Goal: Transaction & Acquisition: Purchase product/service

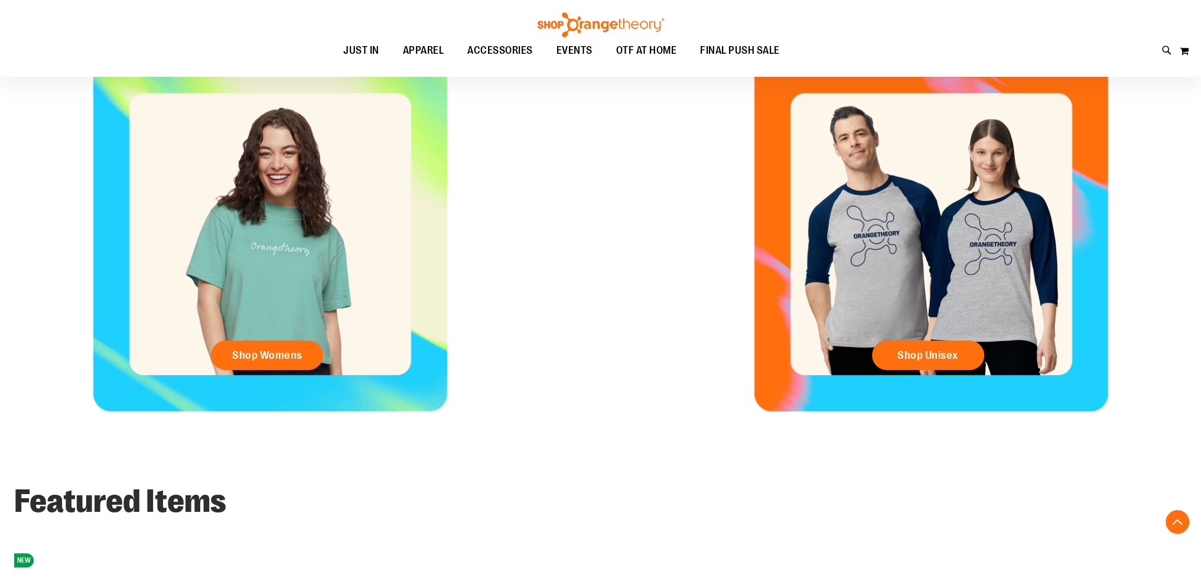
scroll to position [709, 0]
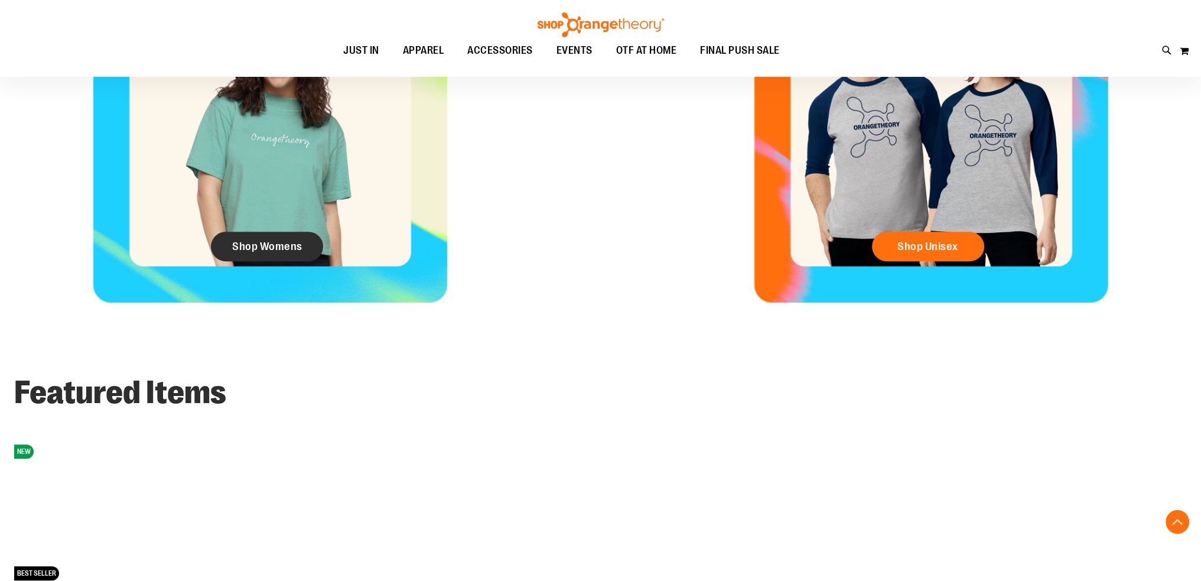
click at [262, 250] on span "Shop Womens" at bounding box center [267, 246] width 70 height 13
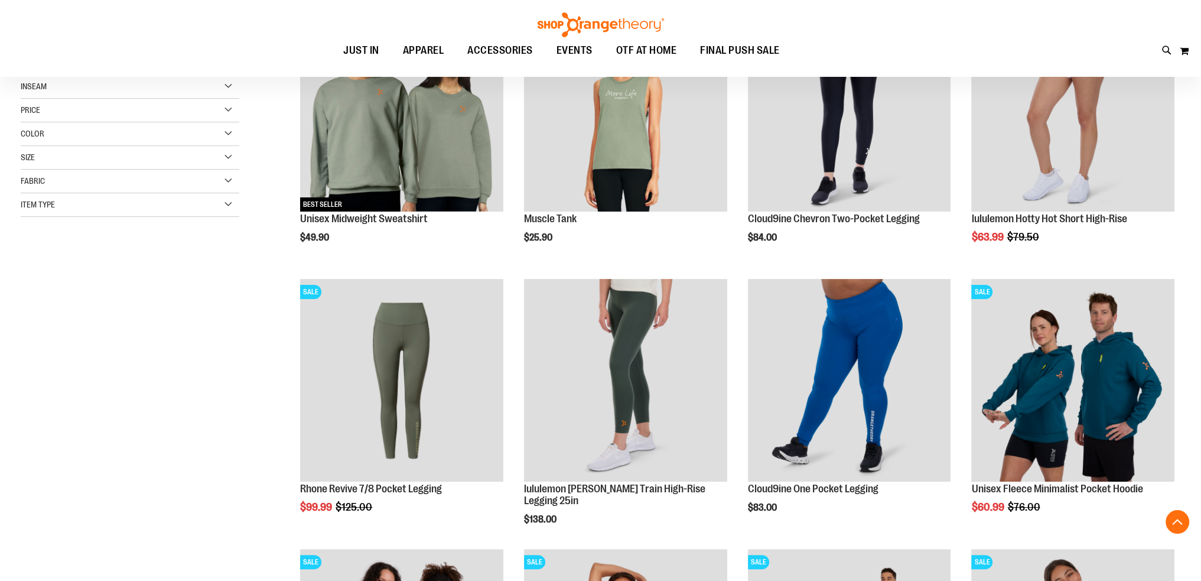
scroll to position [295, 0]
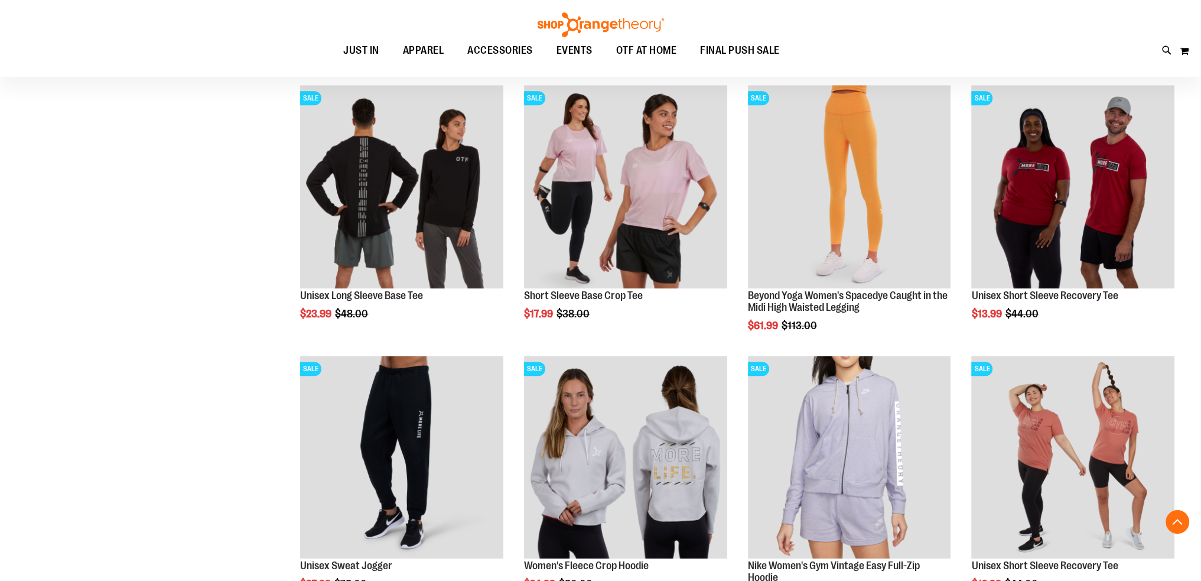
scroll to position [1240, 0]
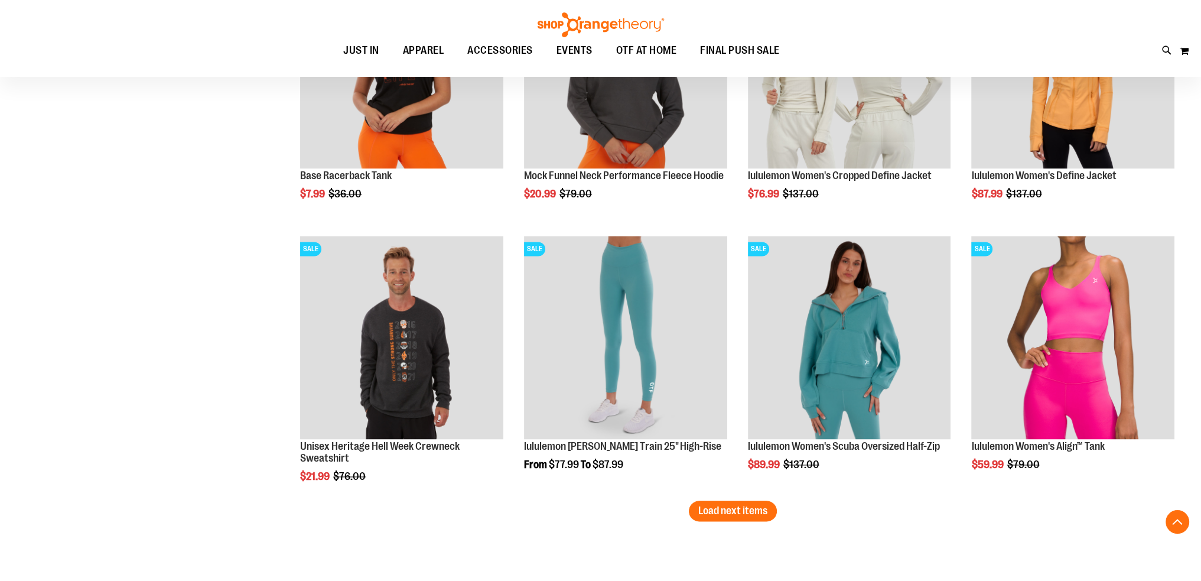
scroll to position [2362, 0]
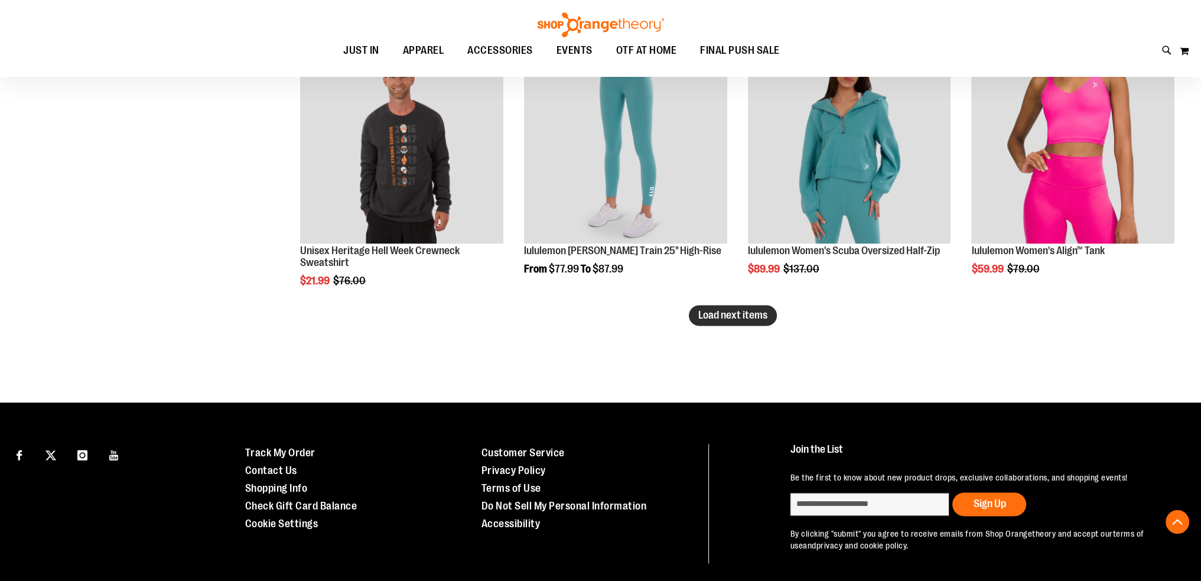
type input "**********"
drag, startPoint x: 718, startPoint y: 317, endPoint x: 709, endPoint y: 318, distance: 8.4
click at [718, 317] on span "Load next items" at bounding box center [732, 315] width 69 height 12
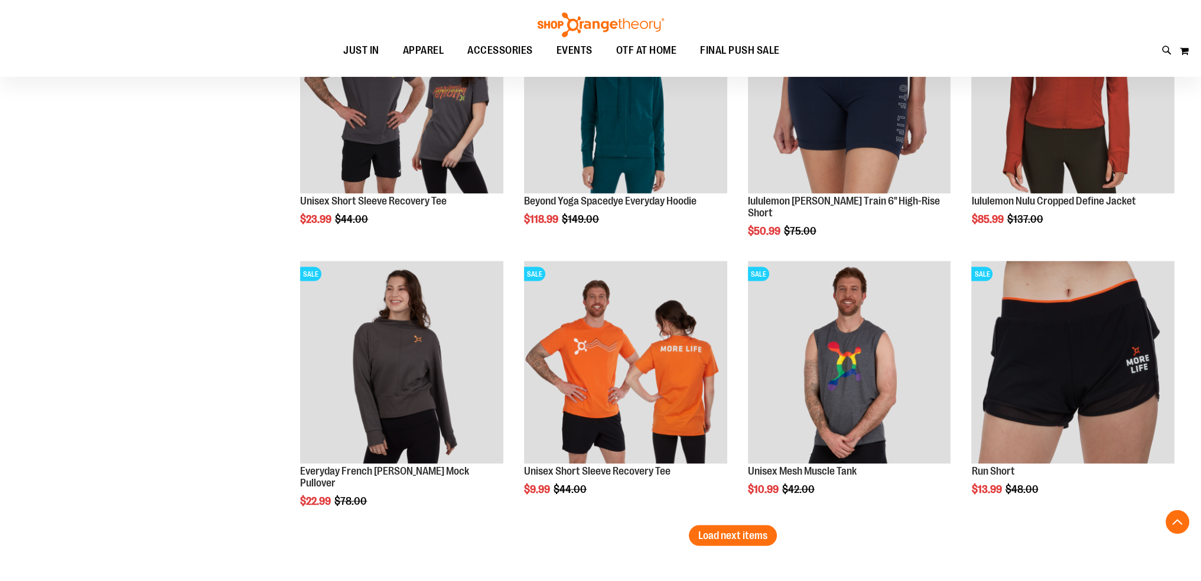
scroll to position [3130, 0]
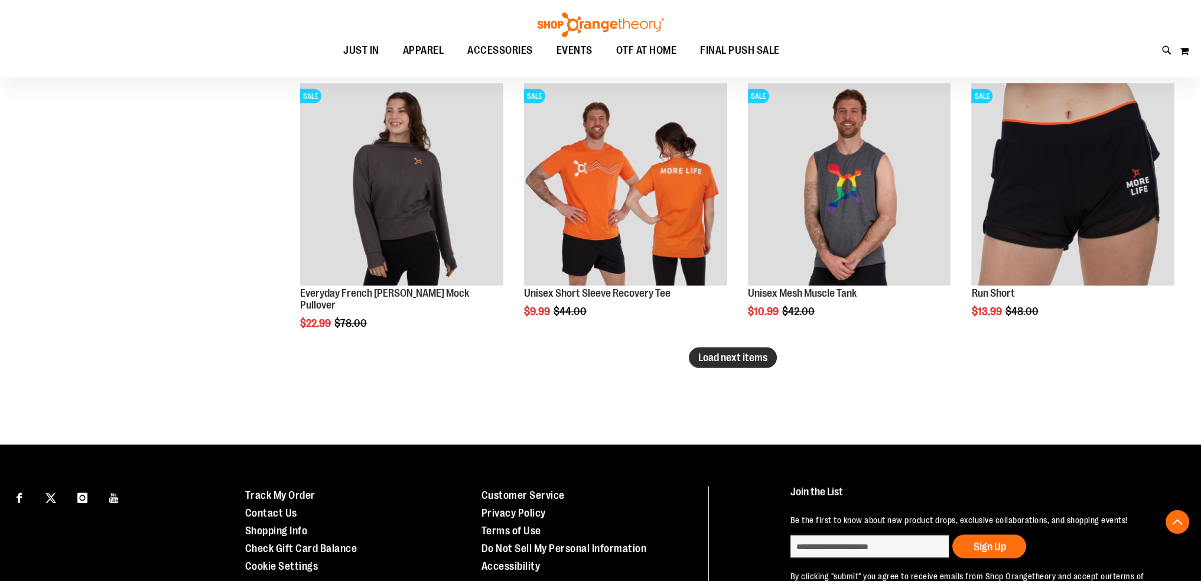
click at [709, 360] on span "Load next items" at bounding box center [732, 357] width 69 height 12
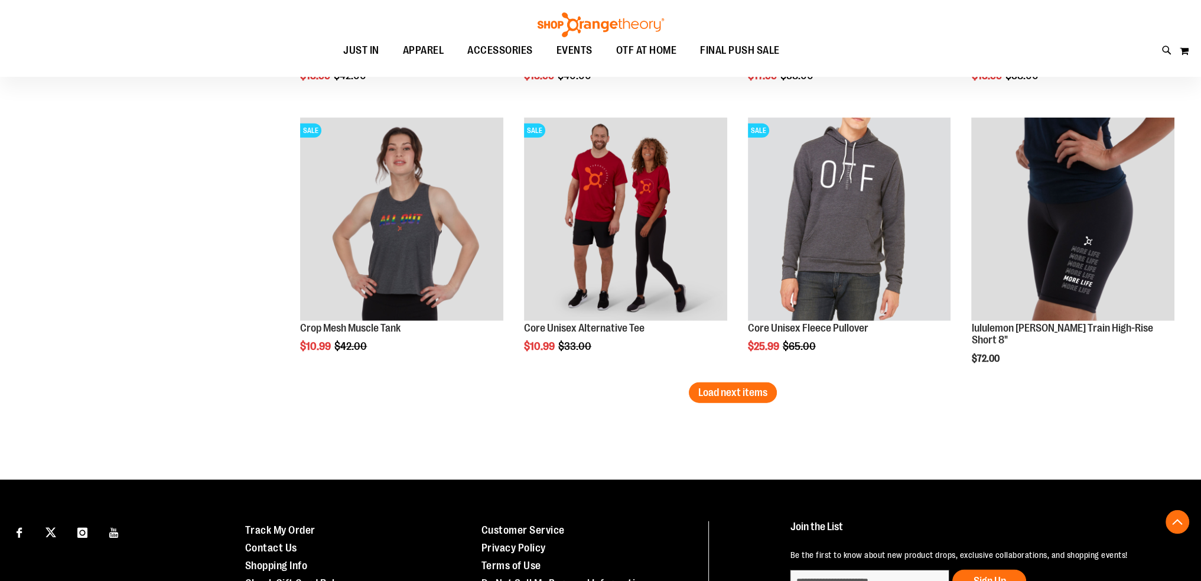
scroll to position [3957, 0]
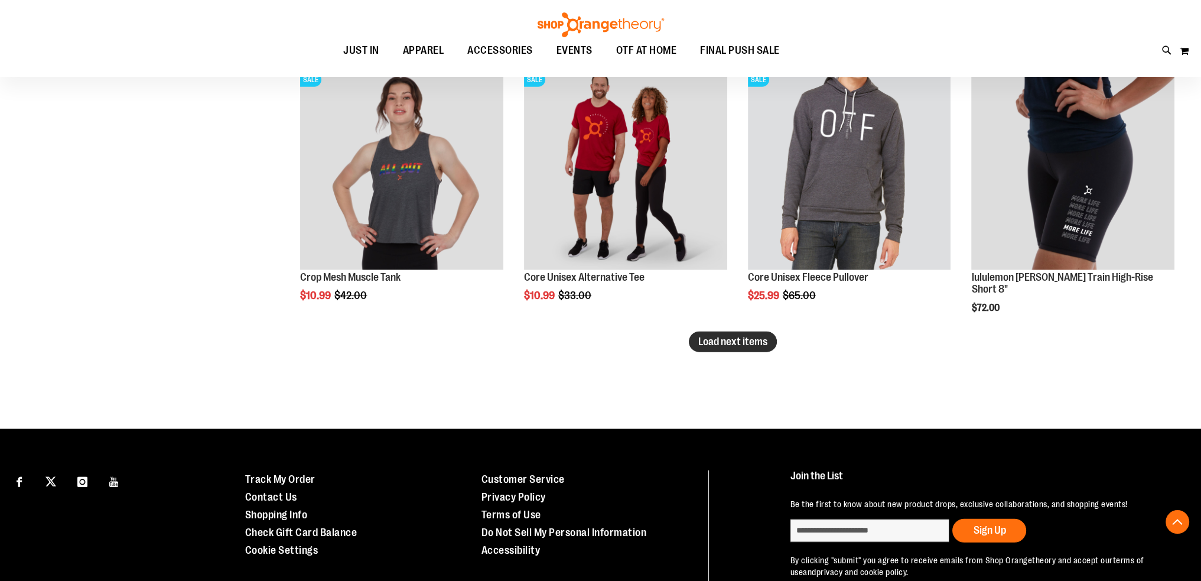
click at [702, 336] on span "Load next items" at bounding box center [732, 341] width 69 height 12
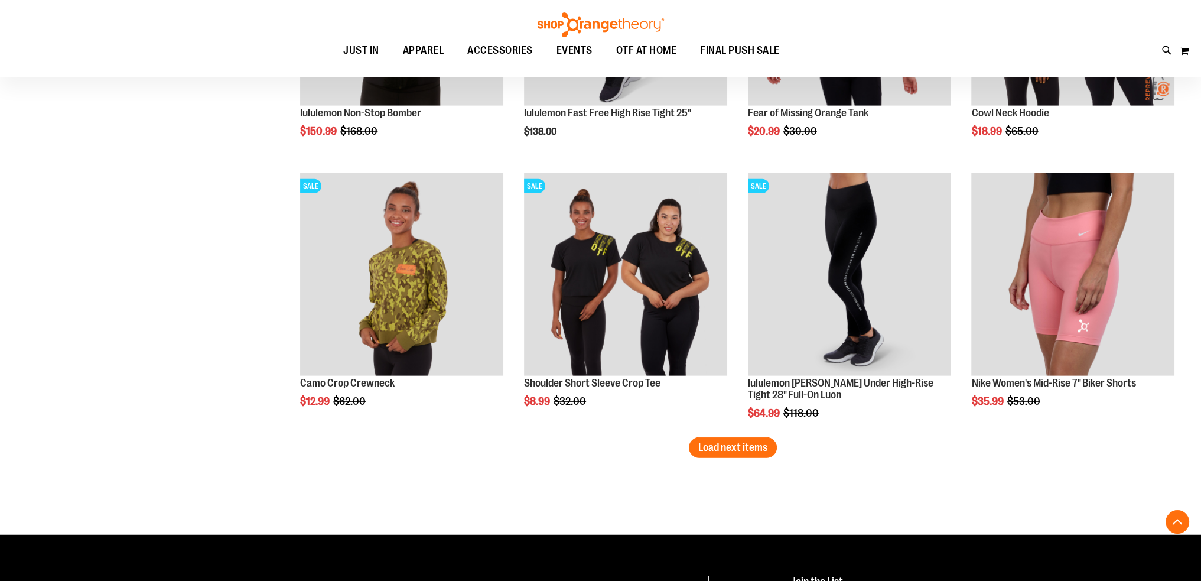
scroll to position [4724, 0]
